Goal: Task Accomplishment & Management: Manage account settings

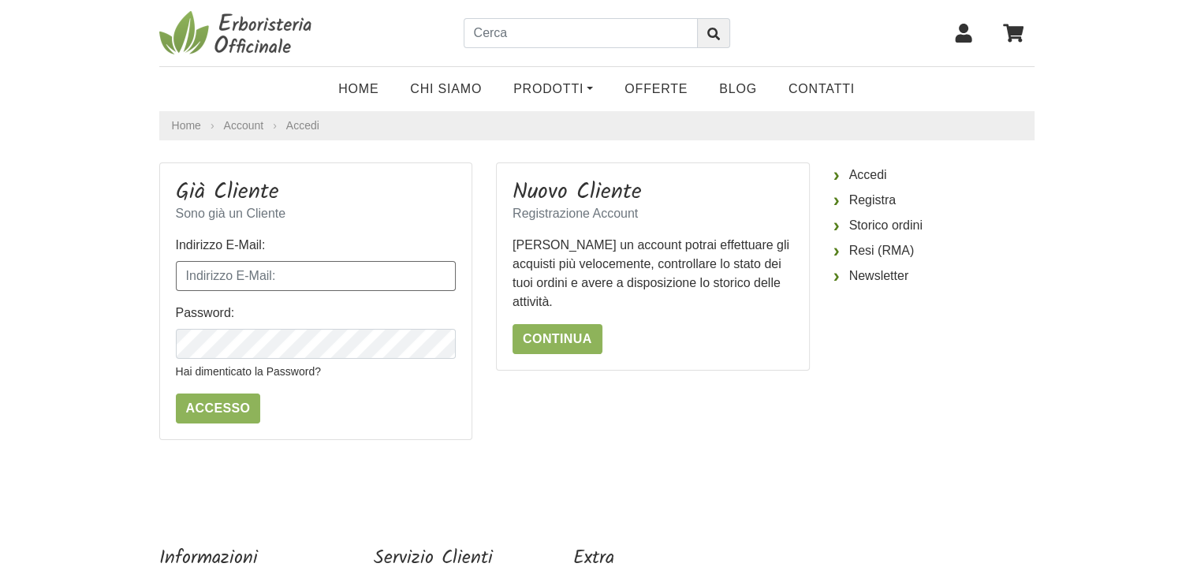
click at [237, 276] on input "Indirizzo E-Mail:" at bounding box center [316, 276] width 281 height 30
type input "massimo.max.rossi@live.it"
click at [218, 421] on input "Accesso" at bounding box center [218, 408] width 85 height 30
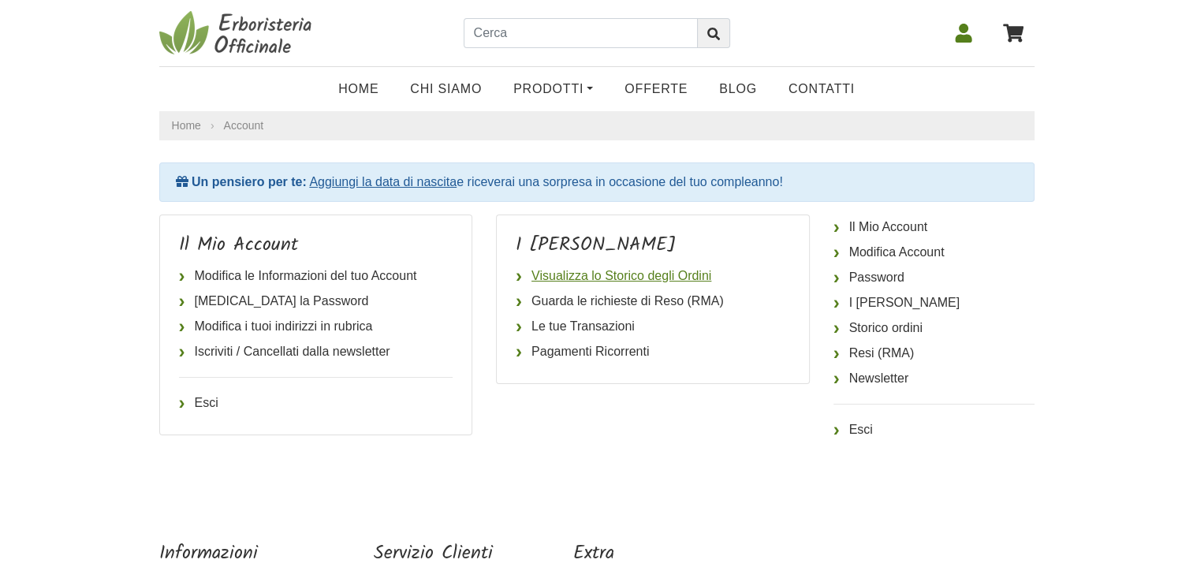
click at [606, 270] on link "Visualizza lo Storico degli Ordini" at bounding box center [653, 275] width 274 height 25
click at [859, 419] on link "Esci" at bounding box center [933, 429] width 201 height 25
